Goal: Complete application form: Complete application form

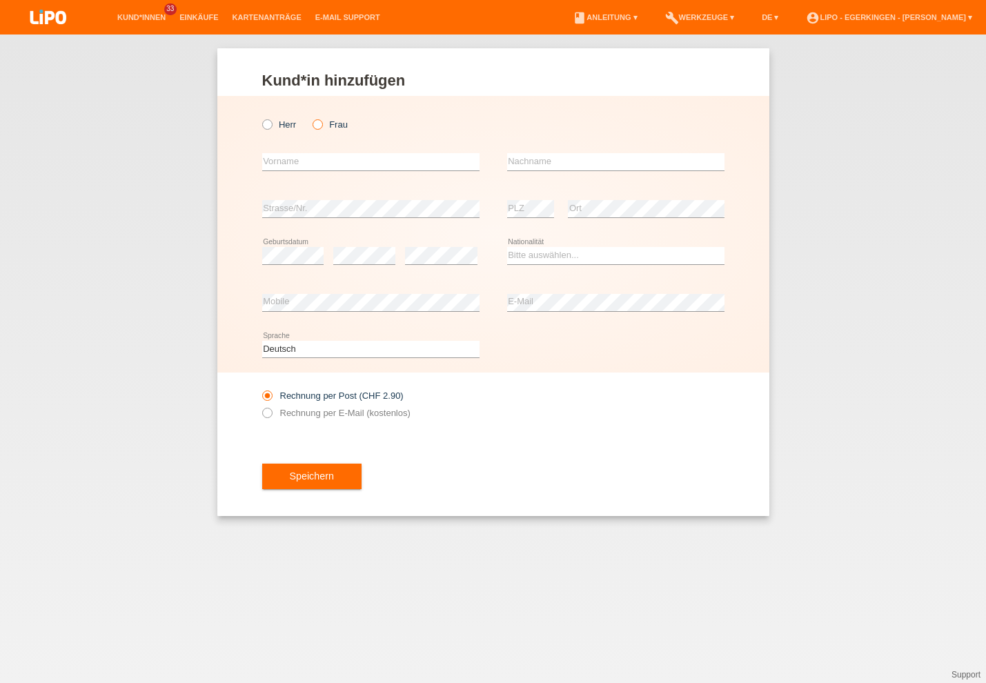
click at [311, 117] on icon at bounding box center [311, 117] width 0 height 0
click at [317, 124] on input "Frau" at bounding box center [317, 123] width 9 height 9
radio input "true"
click at [308, 158] on input "text" at bounding box center [370, 161] width 217 height 17
type input "Aynur"
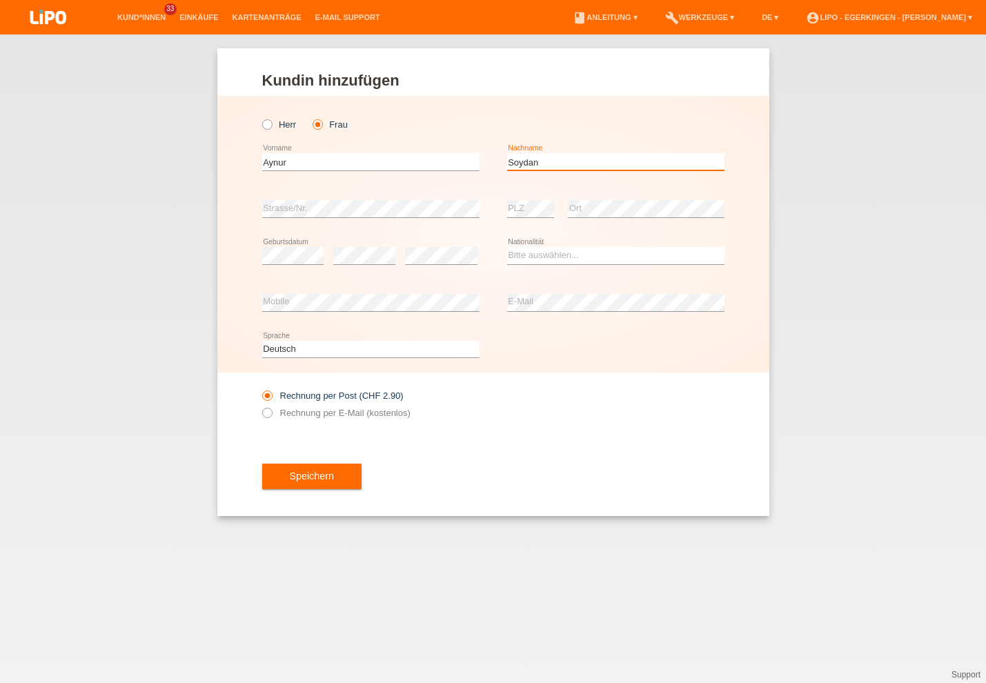
type input "Soydan"
click at [549, 256] on select "Bitte auswählen... Schweiz Deutschland Liechtenstein Österreich ------------ Af…" at bounding box center [615, 255] width 217 height 17
select select "TR"
click at [0, 0] on option "[GEOGRAPHIC_DATA]" at bounding box center [0, 0] width 0 height 0
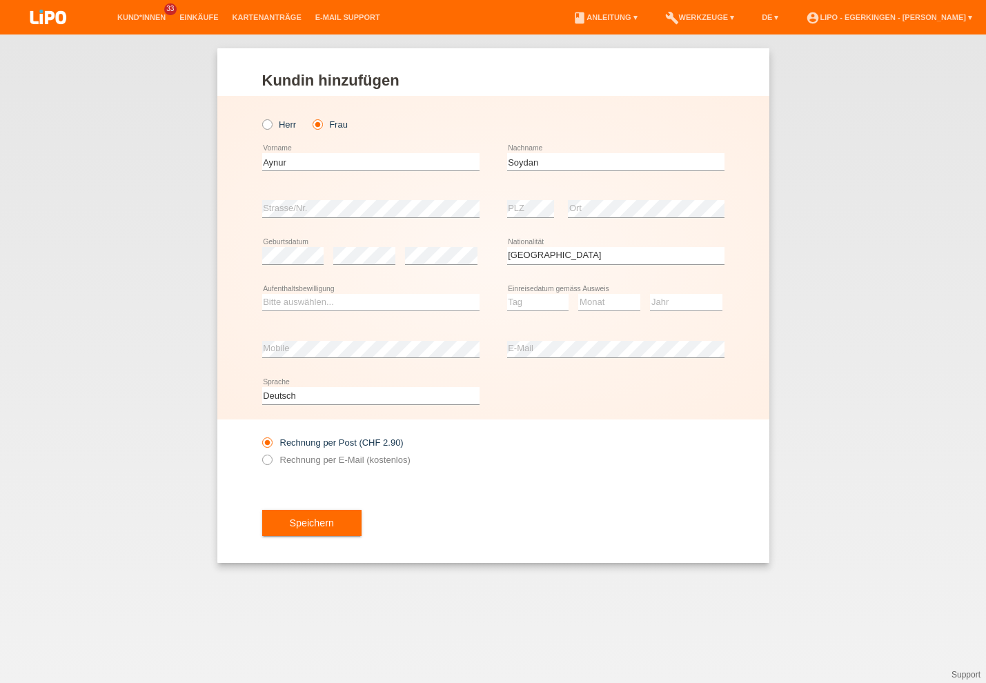
click at [357, 313] on div "Bitte auswählen... C B B - Flüchtlingsstatus Andere error Aufenthaltsbewilligung" at bounding box center [370, 302] width 217 height 47
click at [360, 300] on select "Bitte auswählen... C B B - Flüchtlingsstatus Andere" at bounding box center [370, 302] width 217 height 17
select select "C"
click at [0, 0] on option "C" at bounding box center [0, 0] width 0 height 0
click at [535, 304] on select "Tag 01 02 03 04 05 06 07 08 09 10 11" at bounding box center [538, 302] width 62 height 17
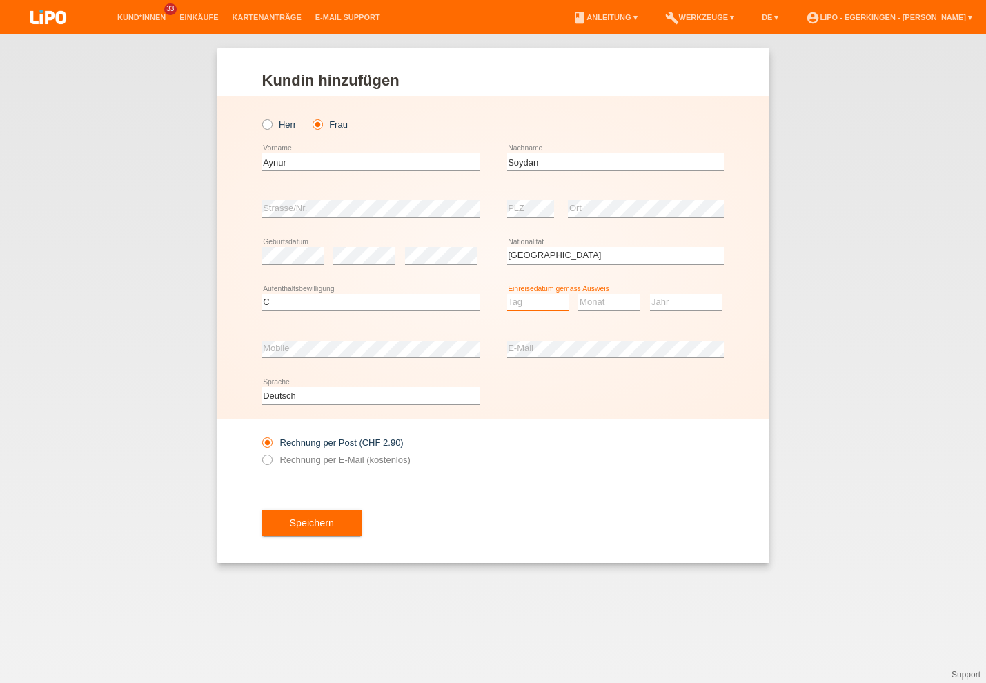
select select "10"
click at [0, 0] on option "10" at bounding box center [0, 0] width 0 height 0
click at [627, 296] on select "Monat 01 02 03 04 05 06 07 08 09 10 11" at bounding box center [609, 302] width 62 height 17
select select "10"
click at [0, 0] on option "10" at bounding box center [0, 0] width 0 height 0
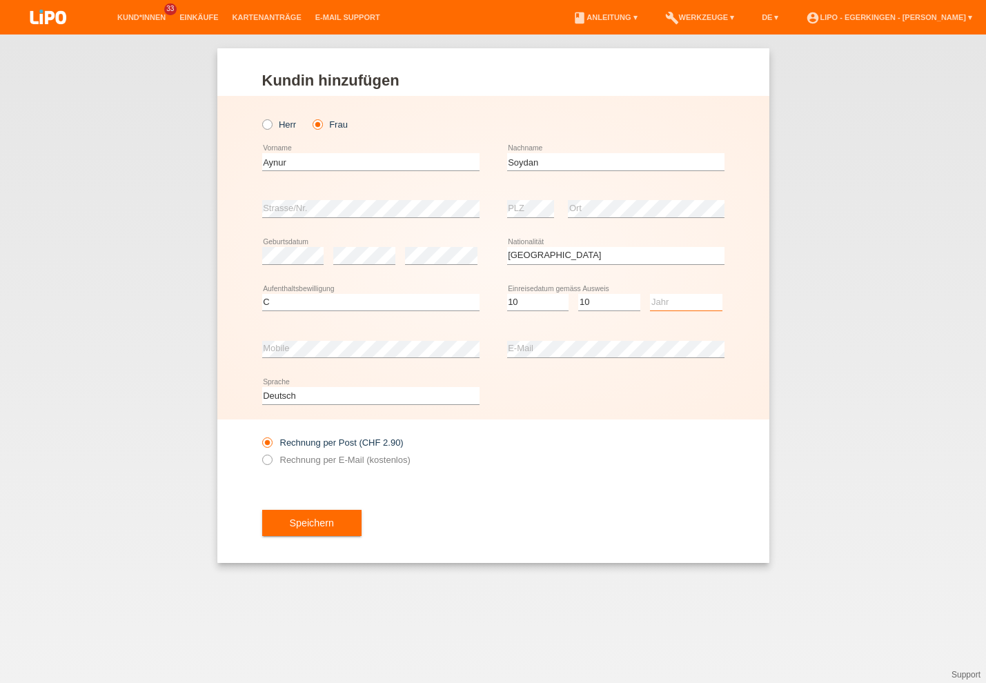
click at [679, 305] on select "Jahr 2025 2024 2023 2022 2021 2020 2019 2018 2017 2016 2015 2014 2013 2012 2011…" at bounding box center [686, 302] width 72 height 17
select select "1998"
click at [0, 0] on option "1998" at bounding box center [0, 0] width 0 height 0
click at [365, 460] on label "Rechnung per E-Mail (kostenlos)" at bounding box center [336, 460] width 148 height 10
click at [271, 460] on input "Rechnung per E-Mail (kostenlos)" at bounding box center [266, 463] width 9 height 17
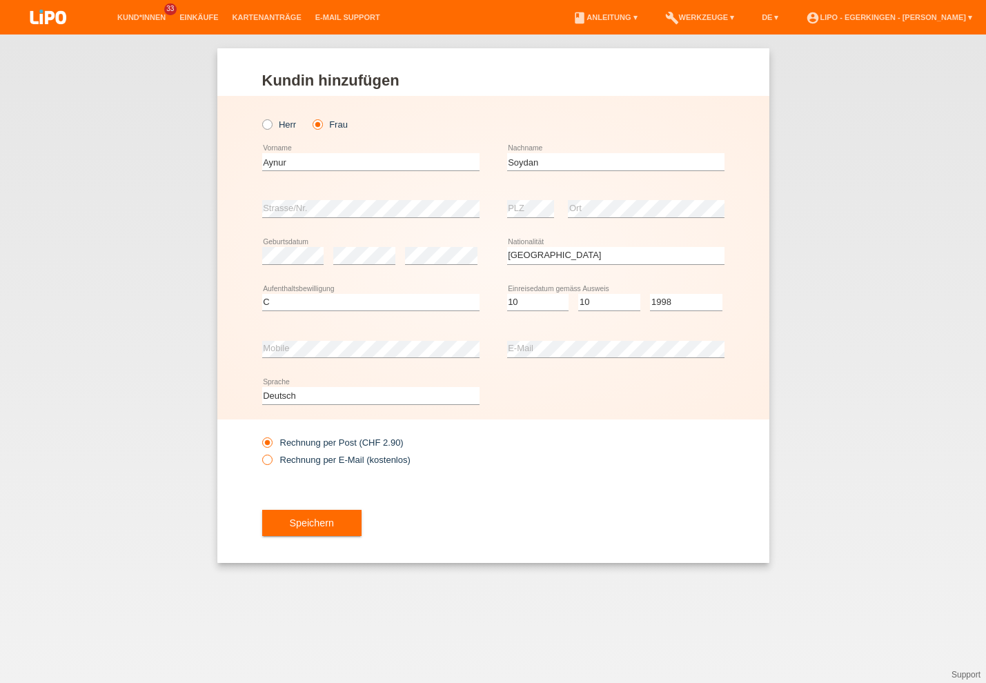
radio input "true"
click at [326, 523] on button "Speichern" at bounding box center [311, 523] width 99 height 26
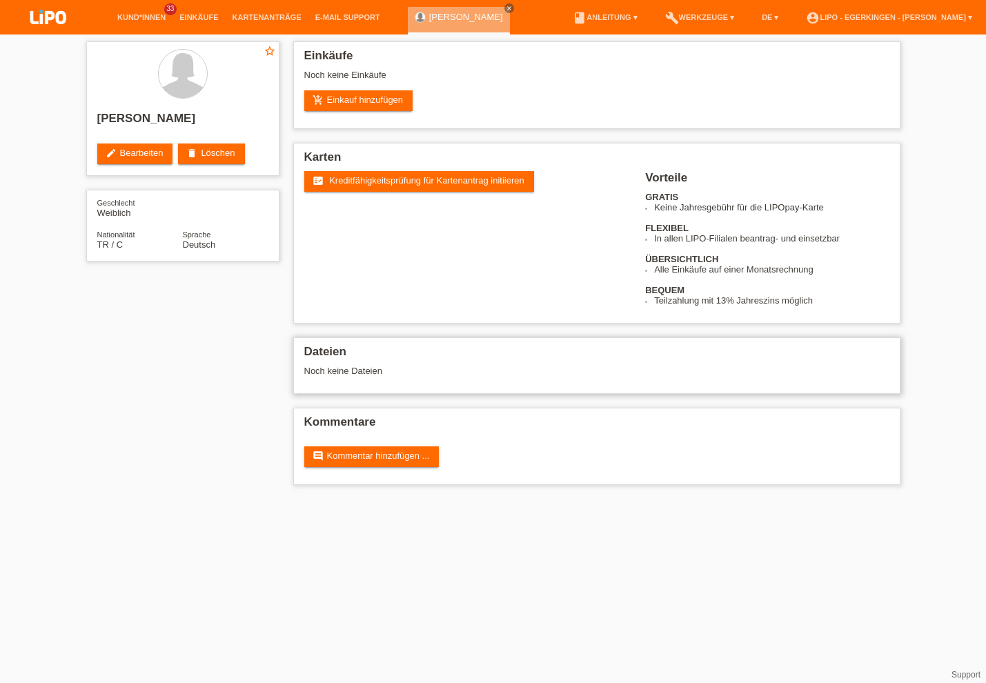
click at [372, 184] on span "Kreditfähigkeitsprüfung für Kartenantrag initiieren" at bounding box center [426, 180] width 195 height 10
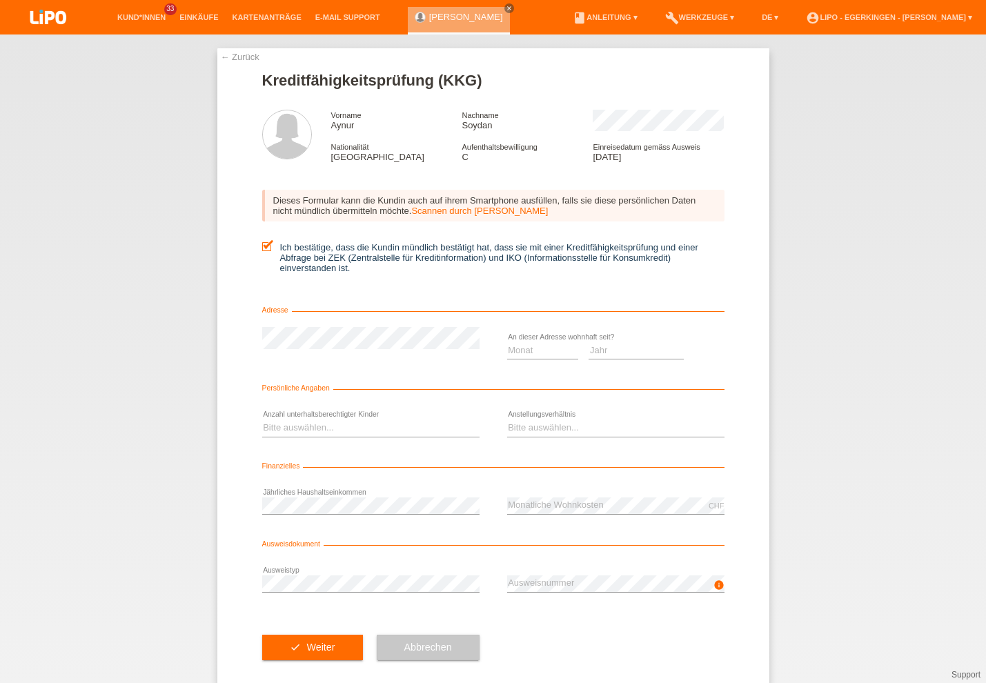
click at [529, 358] on select "Monat 01 02 03 04 05 06 07 08 09 10" at bounding box center [543, 350] width 72 height 17
select select "04"
click at [0, 0] on option "04" at bounding box center [0, 0] width 0 height 0
click at [595, 351] on select "Jahr 2025 2024 2023 2022 2021 2020 2019 2018 2017 2016 2015 2014 2013 2012 2011…" at bounding box center [636, 350] width 95 height 17
select select "2019"
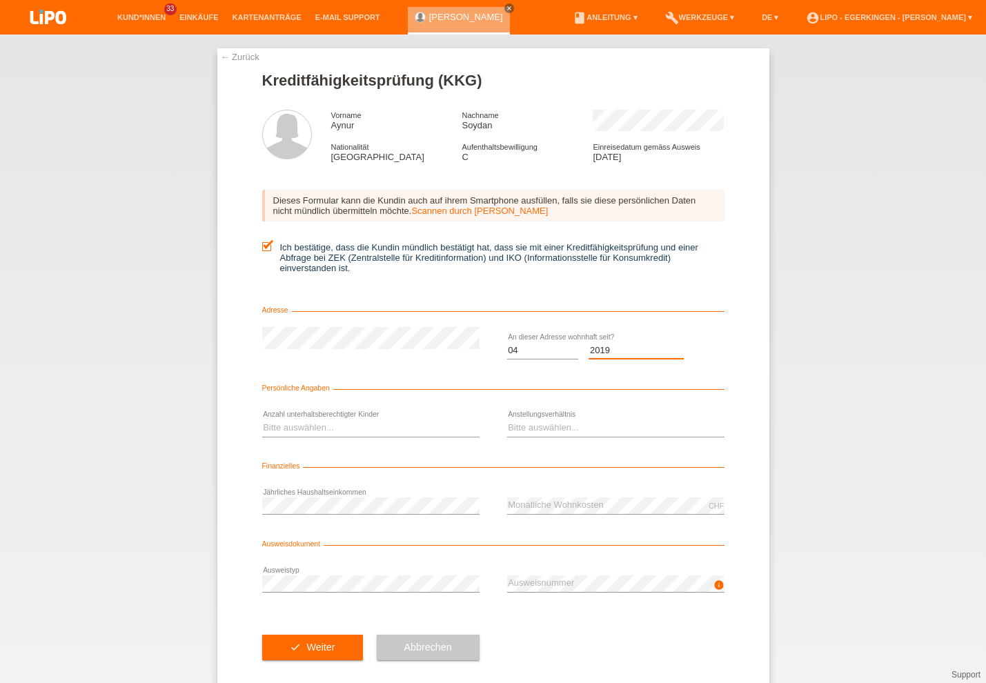
click at [0, 0] on option "2019" at bounding box center [0, 0] width 0 height 0
click at [449, 436] on select "Bitte auswählen... 0 1 2 3 4 5 6 7 8 9" at bounding box center [370, 428] width 217 height 17
select select "1"
click at [0, 0] on option "1" at bounding box center [0, 0] width 0 height 0
click at [539, 427] on select "Bitte auswählen... Unbefristet Befristet Lehrling/Student Pensioniert Nicht arb…" at bounding box center [615, 428] width 217 height 17
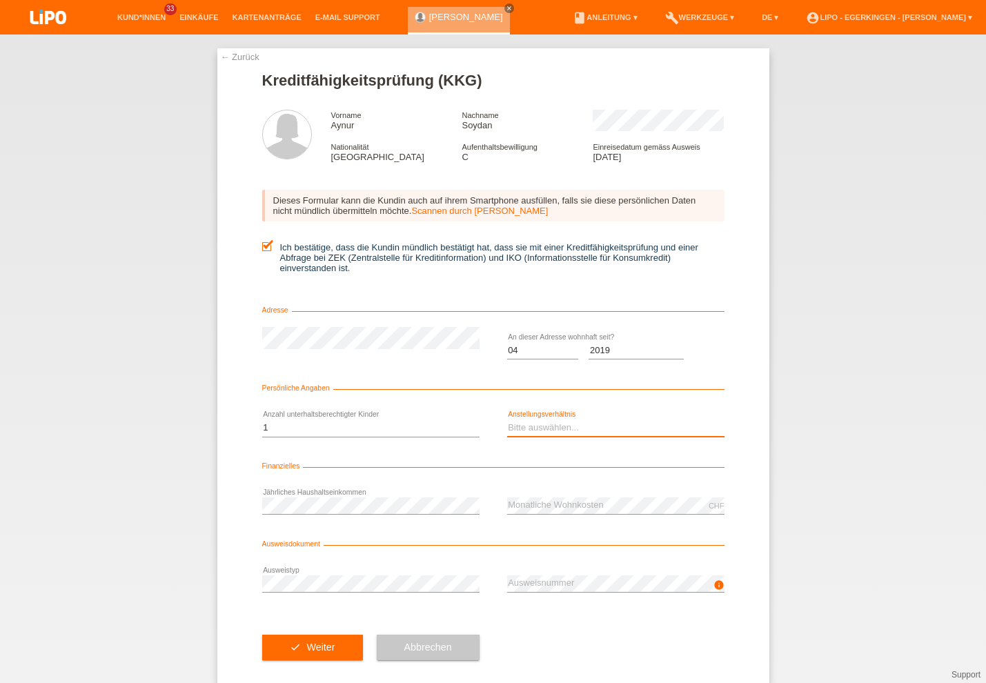
select select "UNLIMITED"
click at [0, 0] on option "Unbefristet" at bounding box center [0, 0] width 0 height 0
click at [270, 650] on button "check Weiter" at bounding box center [312, 648] width 101 height 26
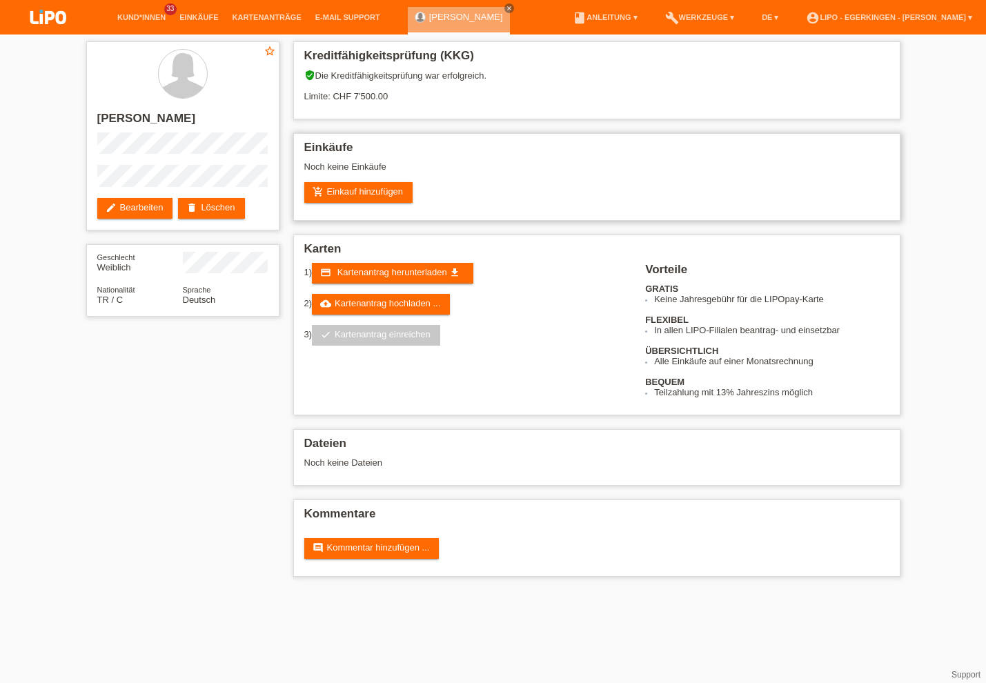
click at [800, 217] on div "Einkäufe Noch keine Einkäufe add_shopping_cart Einkauf hinzufügen" at bounding box center [596, 177] width 607 height 88
click at [428, 300] on link "cloud_upload Kartenantrag hochladen ..." at bounding box center [381, 304] width 138 height 21
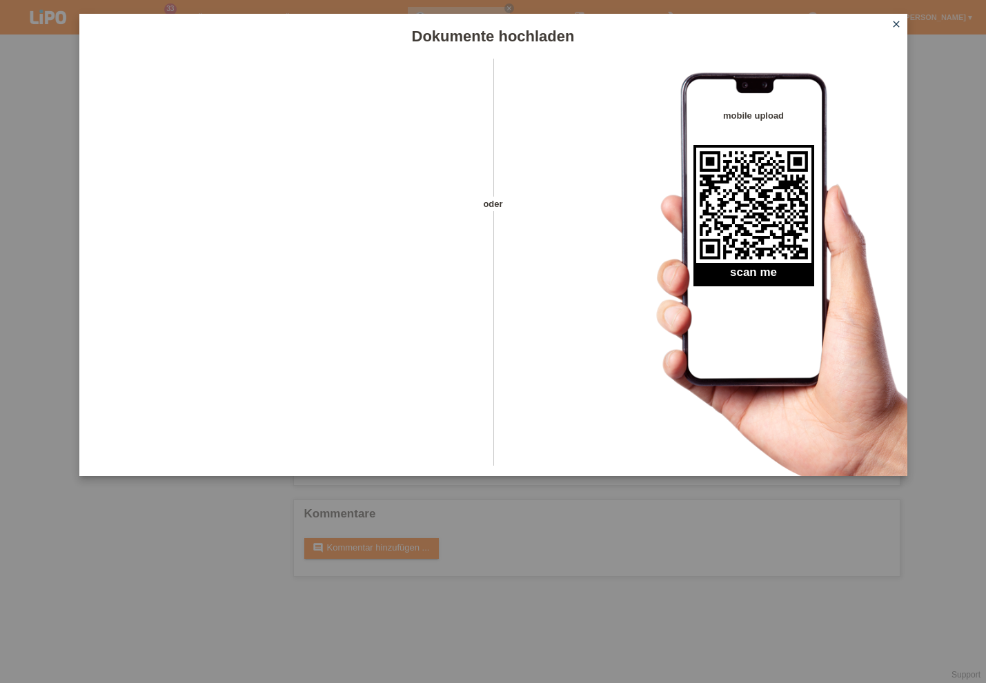
click at [896, 26] on icon "close" at bounding box center [896, 24] width 11 height 11
